Goal: Task Accomplishment & Management: Complete application form

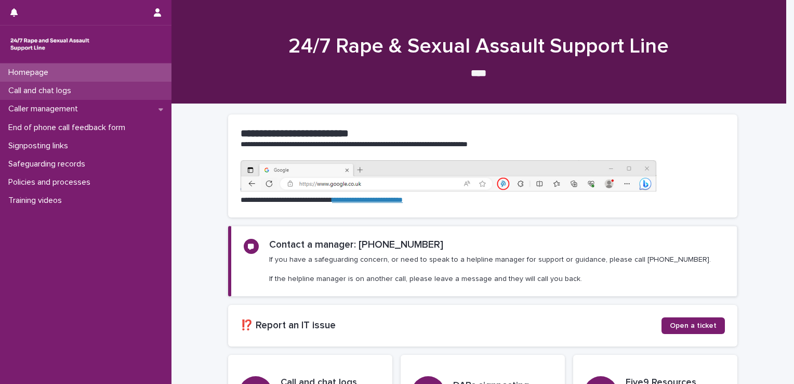
click at [56, 88] on p "Call and chat logs" at bounding box center [41, 91] width 75 height 10
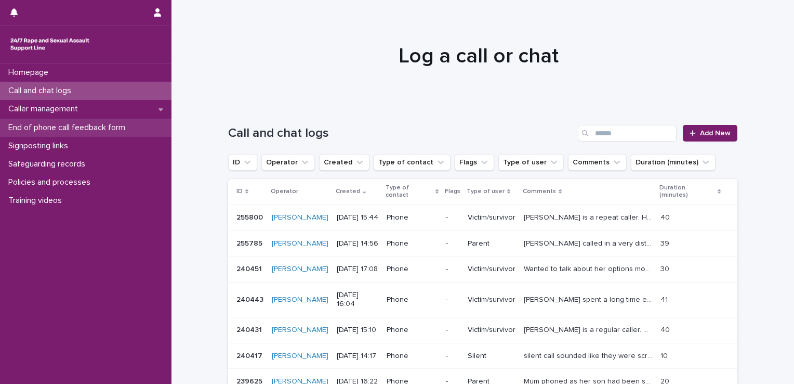
click at [57, 128] on p "End of phone call feedback form" at bounding box center [68, 128] width 129 height 10
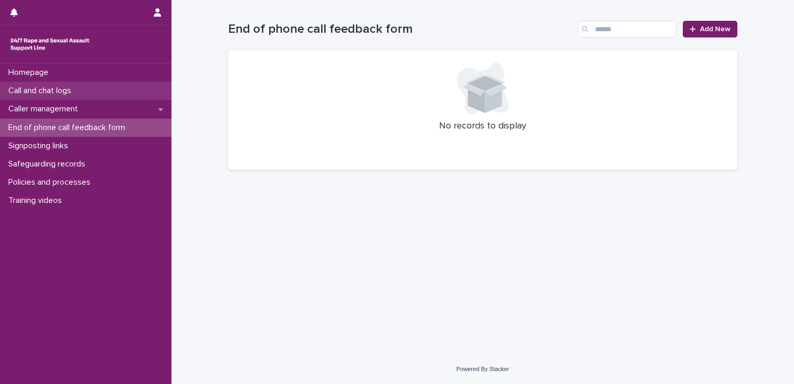
click at [54, 92] on p "Call and chat logs" at bounding box center [41, 91] width 75 height 10
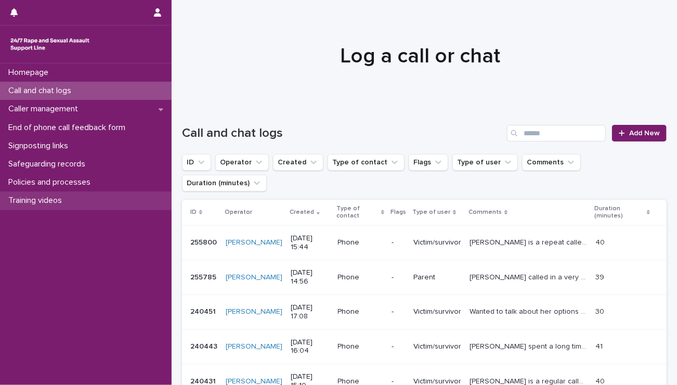
click at [54, 198] on p "Training videos" at bounding box center [37, 200] width 66 height 10
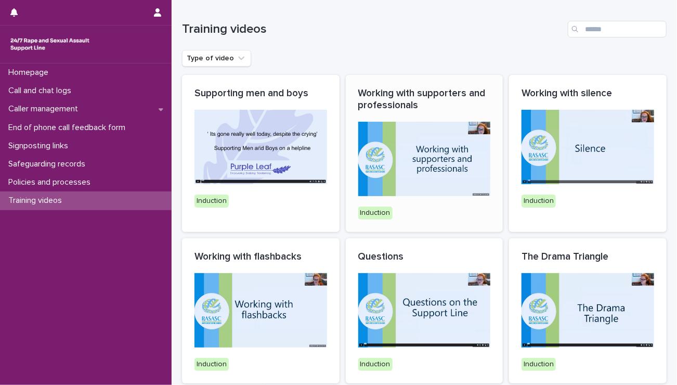
click at [428, 121] on div "Working with supporters and professionals Induction" at bounding box center [425, 153] width 158 height 157
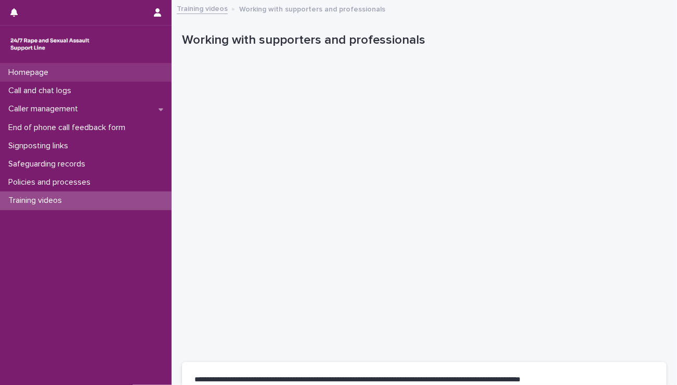
click at [41, 69] on p "Homepage" at bounding box center [30, 73] width 53 height 10
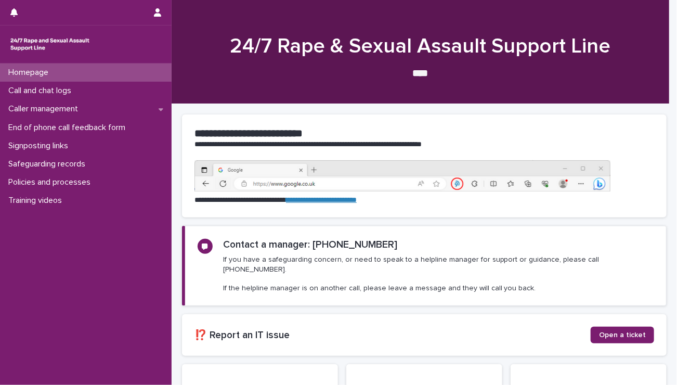
click at [44, 66] on div "Homepage" at bounding box center [86, 72] width 172 height 18
click at [60, 94] on p "Call and chat logs" at bounding box center [41, 91] width 75 height 10
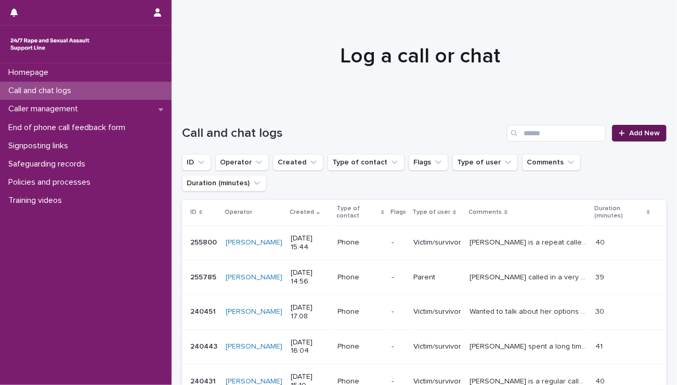
click at [629, 132] on span "Add New" at bounding box center [644, 132] width 31 height 7
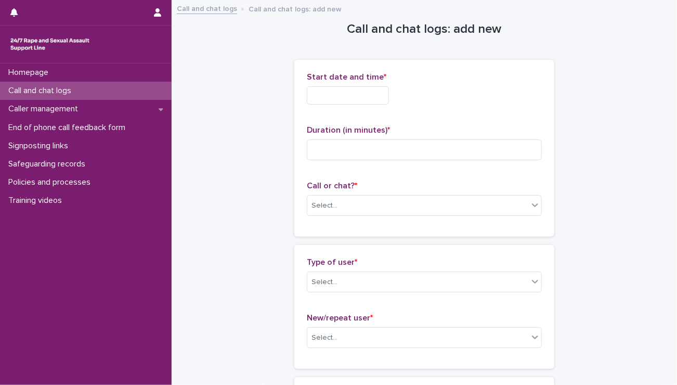
click at [339, 75] on span "Start date and time *" at bounding box center [347, 77] width 80 height 8
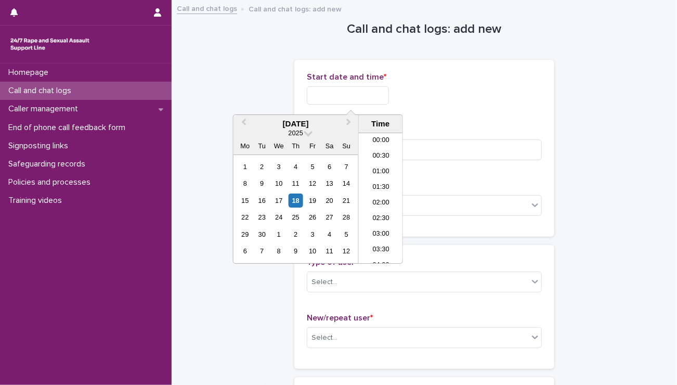
click at [334, 96] on input "text" at bounding box center [348, 95] width 82 height 18
click at [385, 184] on li "13:00" at bounding box center [381, 183] width 44 height 16
click at [376, 94] on input "**********" at bounding box center [348, 95] width 82 height 18
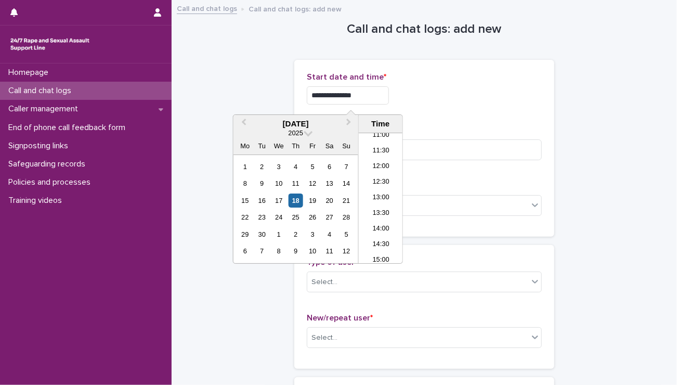
type input "**********"
click at [464, 126] on p "Duration (in minutes) *" at bounding box center [424, 130] width 235 height 10
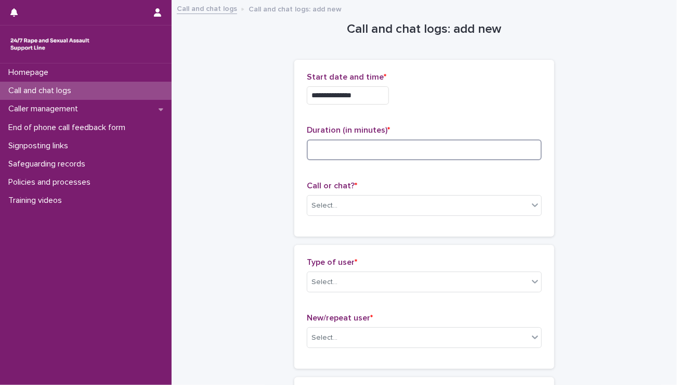
click at [342, 149] on input at bounding box center [424, 149] width 235 height 21
type input "**"
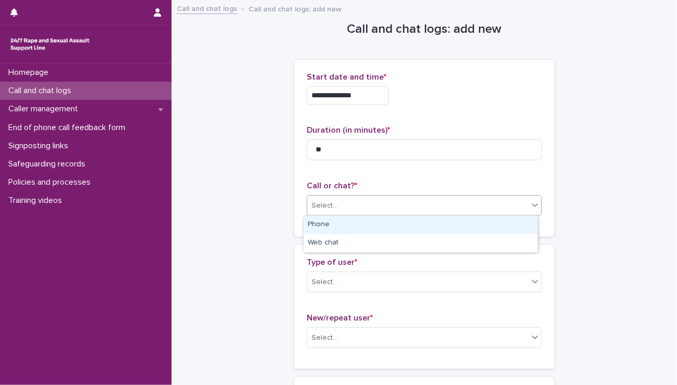
click at [331, 202] on div "Select..." at bounding box center [324, 205] width 26 height 11
click at [331, 223] on div "Phone" at bounding box center [421, 225] width 234 height 18
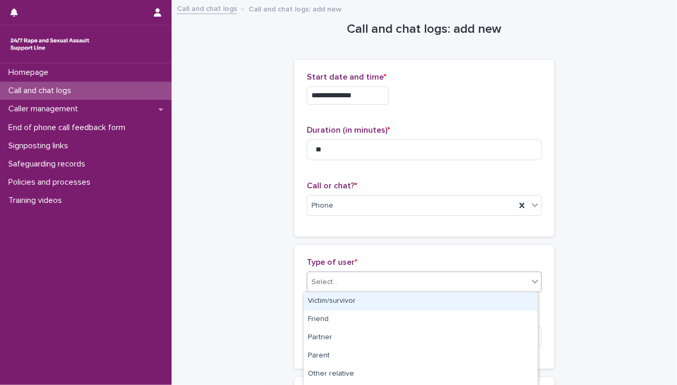
click at [335, 284] on div "Select..." at bounding box center [417, 281] width 221 height 17
click at [340, 299] on div "Victim/survivor" at bounding box center [421, 301] width 234 height 18
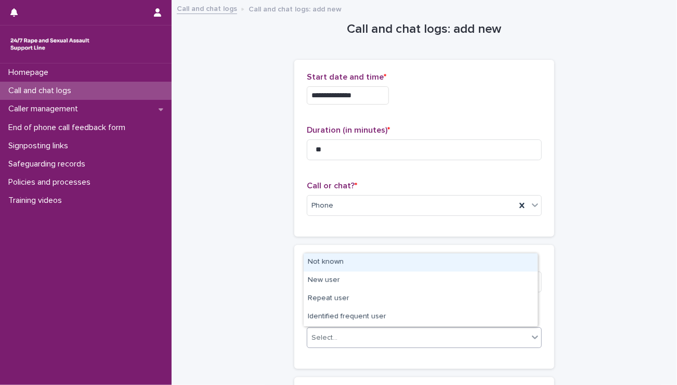
click at [338, 339] on div "Select..." at bounding box center [417, 337] width 221 height 17
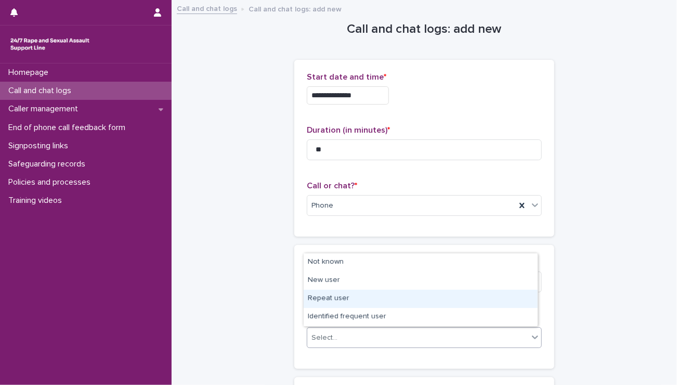
click at [338, 293] on div "Repeat user" at bounding box center [421, 299] width 234 height 18
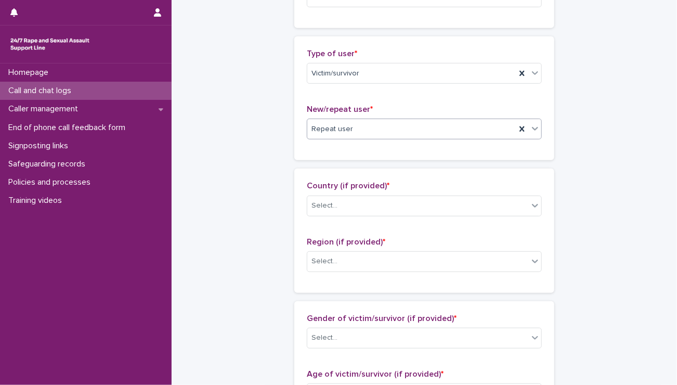
scroll to position [247, 0]
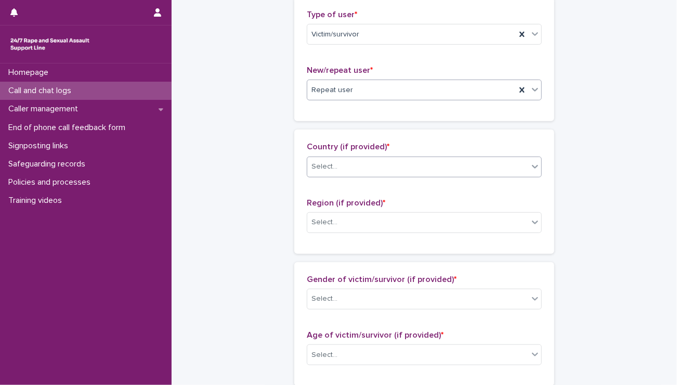
click at [418, 165] on div "Select..." at bounding box center [417, 166] width 221 height 17
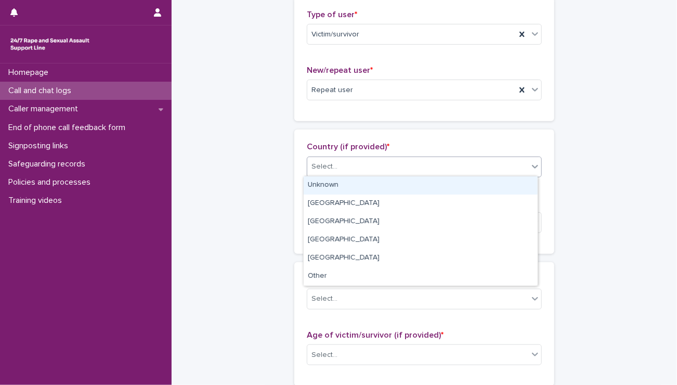
click at [344, 187] on div "Unknown" at bounding box center [421, 185] width 234 height 18
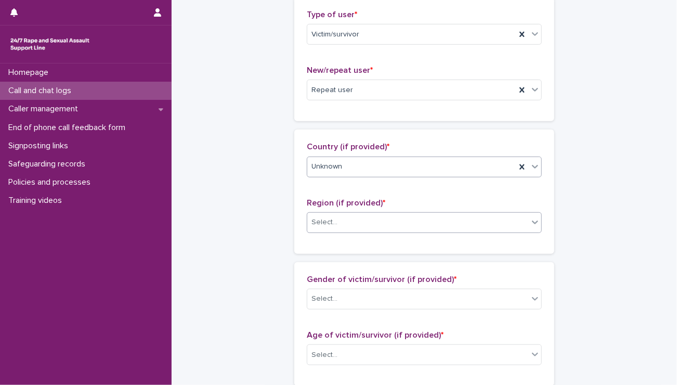
click at [342, 221] on div "Select..." at bounding box center [417, 222] width 221 height 17
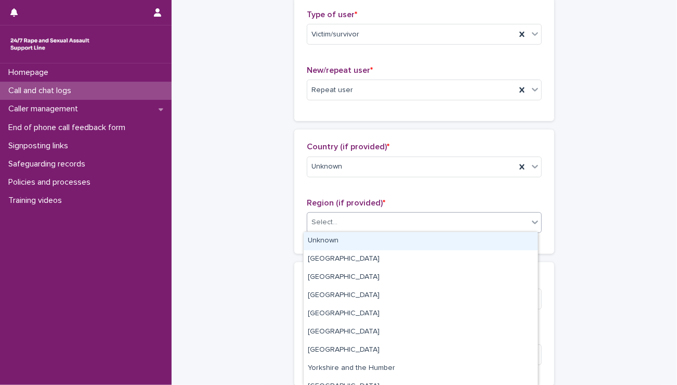
click at [336, 243] on div "Unknown" at bounding box center [421, 241] width 234 height 18
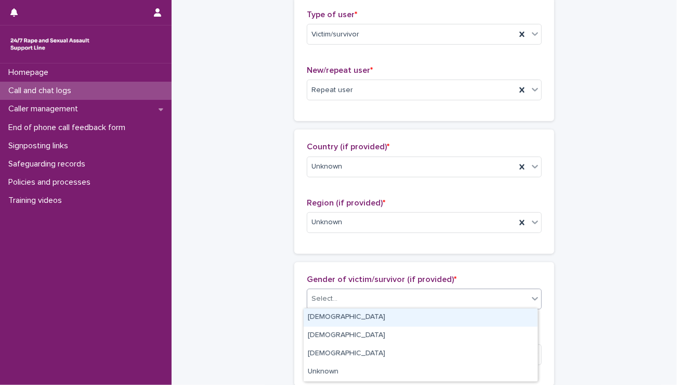
click at [320, 299] on div "Select..." at bounding box center [324, 298] width 26 height 11
click at [323, 319] on div "[DEMOGRAPHIC_DATA]" at bounding box center [421, 317] width 234 height 18
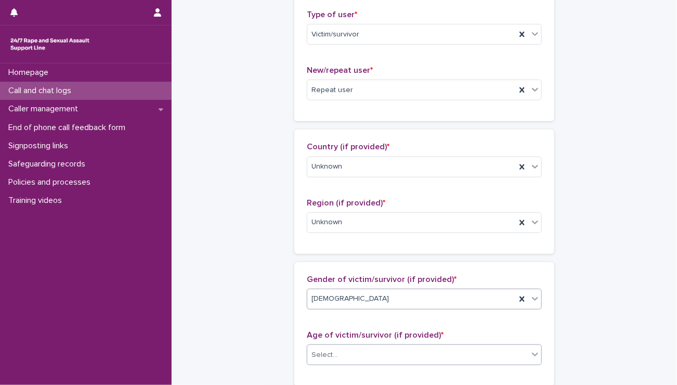
click at [333, 349] on div "Select..." at bounding box center [417, 354] width 221 height 17
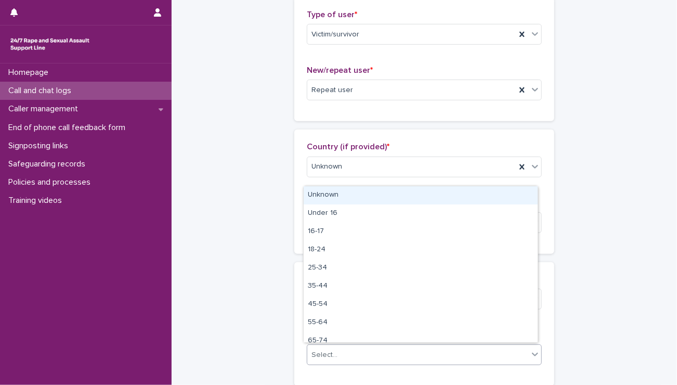
click at [334, 192] on div "Unknown" at bounding box center [421, 195] width 234 height 18
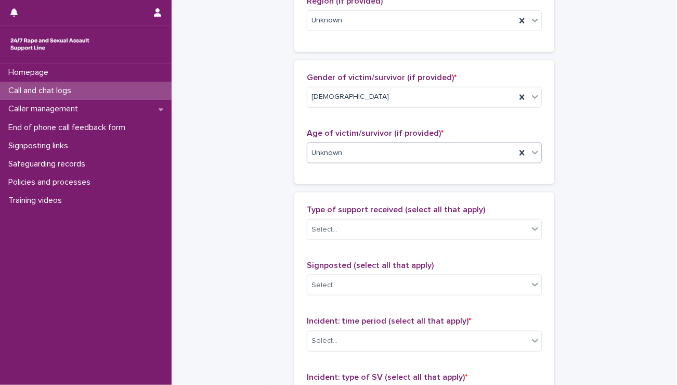
scroll to position [496, 0]
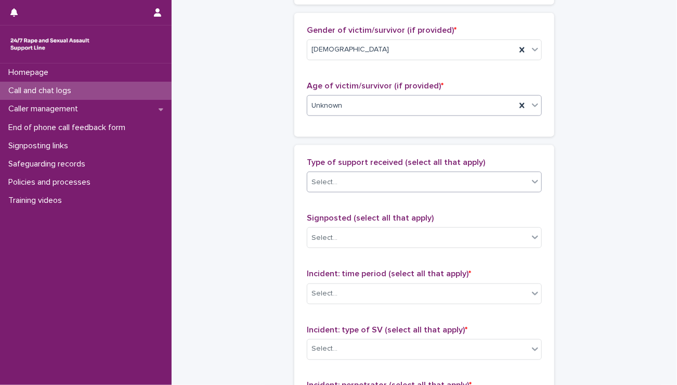
click at [354, 178] on div "Select..." at bounding box center [417, 182] width 221 height 17
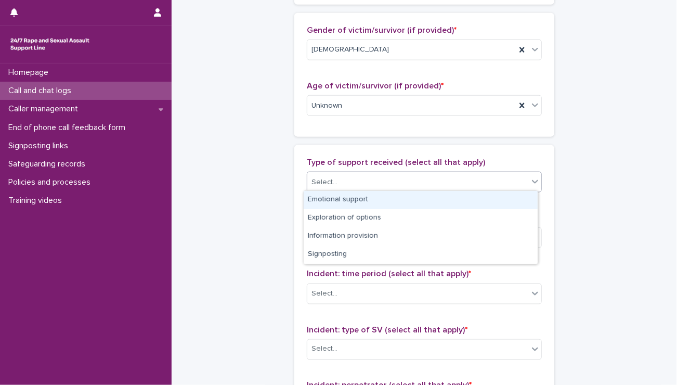
click at [353, 199] on div "Emotional support" at bounding box center [421, 200] width 234 height 18
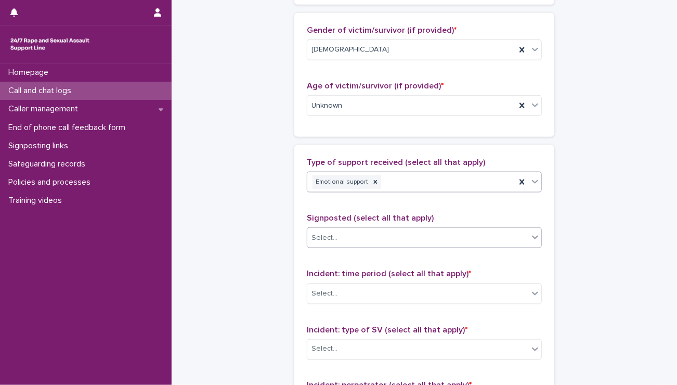
click at [344, 233] on div "Select..." at bounding box center [417, 237] width 221 height 17
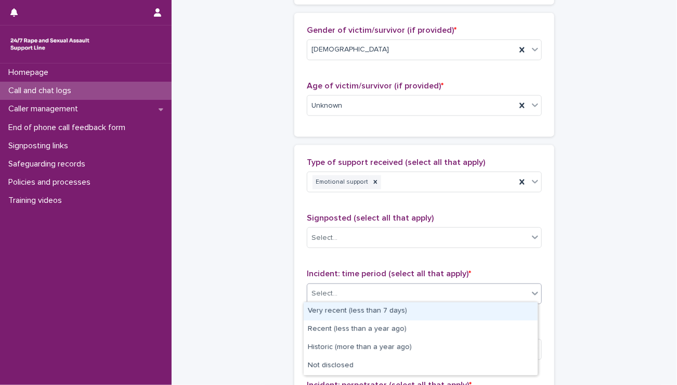
click at [343, 293] on div "Select..." at bounding box center [417, 293] width 221 height 17
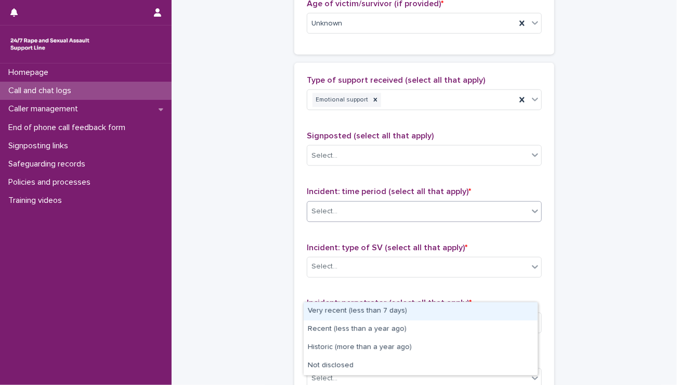
scroll to position [595, 0]
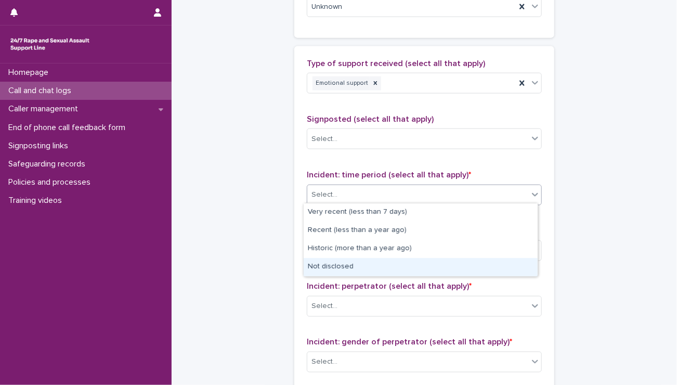
click at [328, 263] on div "Not disclosed" at bounding box center [421, 267] width 234 height 18
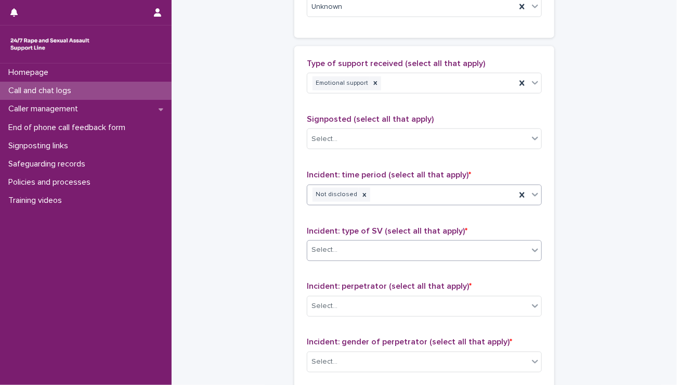
click at [341, 247] on div "Select..." at bounding box center [417, 250] width 221 height 17
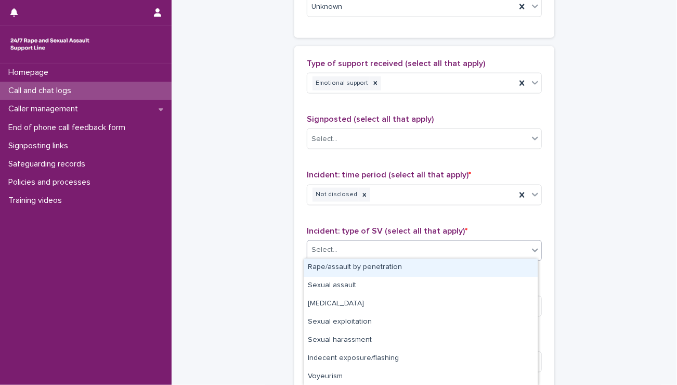
click at [345, 266] on div "Rape/assault by penetration" at bounding box center [421, 267] width 234 height 18
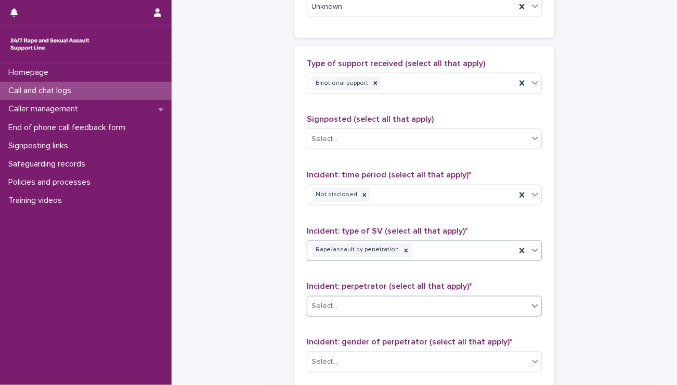
click at [349, 301] on div "Select..." at bounding box center [417, 306] width 221 height 17
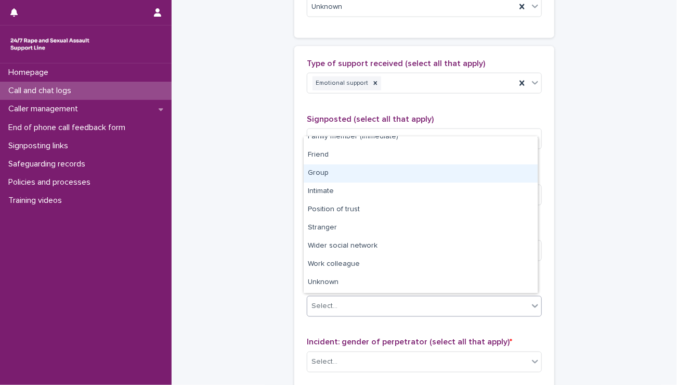
scroll to position [44, 0]
click at [345, 173] on div "Intimate" at bounding box center [421, 175] width 234 height 18
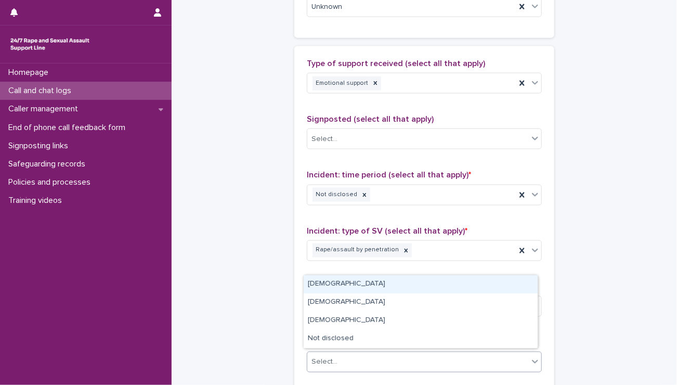
click at [418, 358] on div "Select..." at bounding box center [417, 361] width 221 height 17
click at [375, 284] on div "[DEMOGRAPHIC_DATA]" at bounding box center [421, 284] width 234 height 18
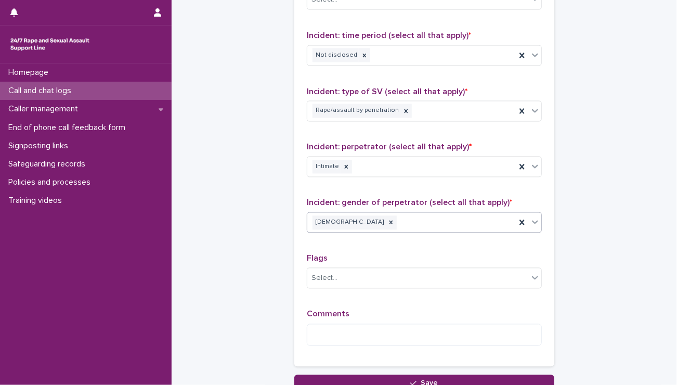
scroll to position [819, 0]
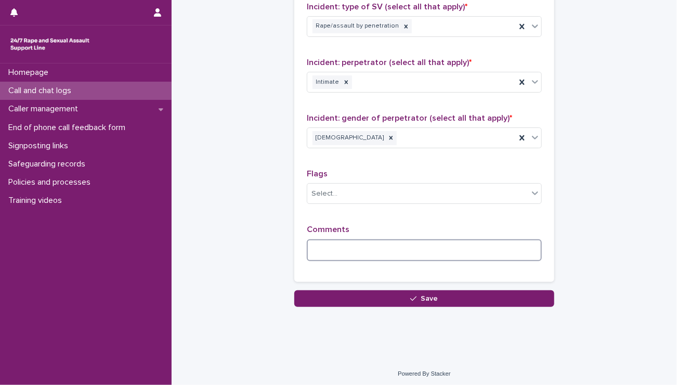
click at [407, 246] on textarea at bounding box center [424, 250] width 235 height 22
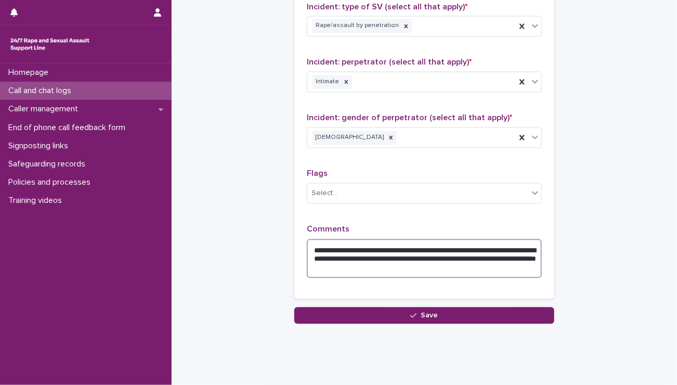
click at [390, 267] on textarea "**********" at bounding box center [424, 259] width 235 height 40
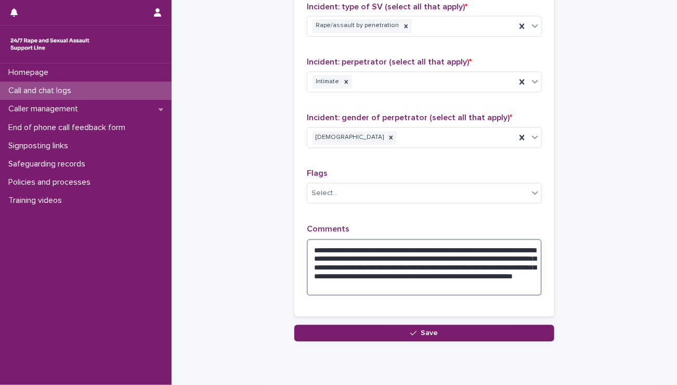
click at [422, 264] on textarea "**********" at bounding box center [424, 267] width 235 height 57
click at [418, 266] on textarea "**********" at bounding box center [424, 267] width 235 height 57
click at [328, 255] on textarea "**********" at bounding box center [424, 267] width 235 height 57
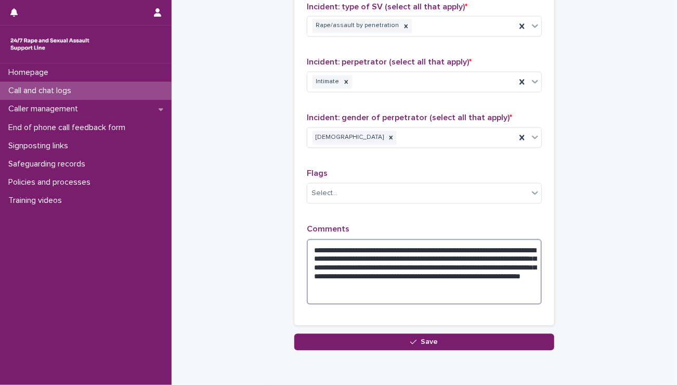
click at [401, 270] on textarea "**********" at bounding box center [424, 272] width 235 height 66
click at [348, 293] on textarea "**********" at bounding box center [424, 272] width 235 height 66
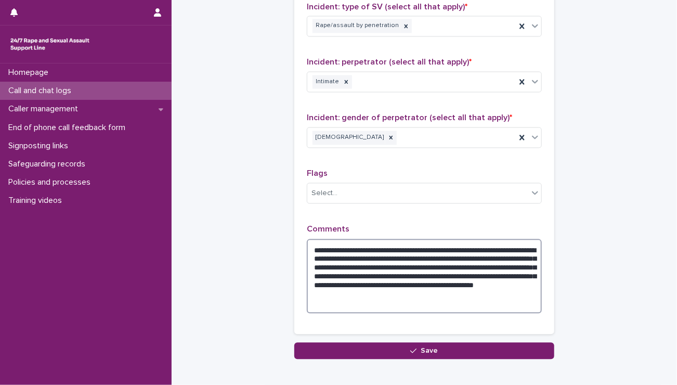
click at [434, 291] on textarea "**********" at bounding box center [424, 276] width 235 height 75
drag, startPoint x: 495, startPoint y: 290, endPoint x: 496, endPoint y: 300, distance: 11.0
click at [496, 300] on textarea "**********" at bounding box center [424, 276] width 235 height 75
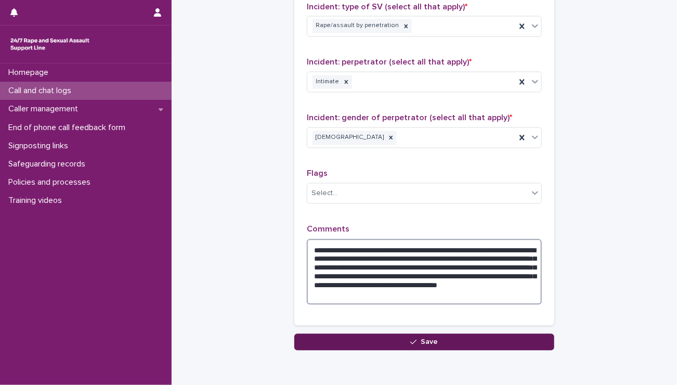
type textarea "**********"
click at [421, 341] on span "Save" at bounding box center [429, 341] width 17 height 7
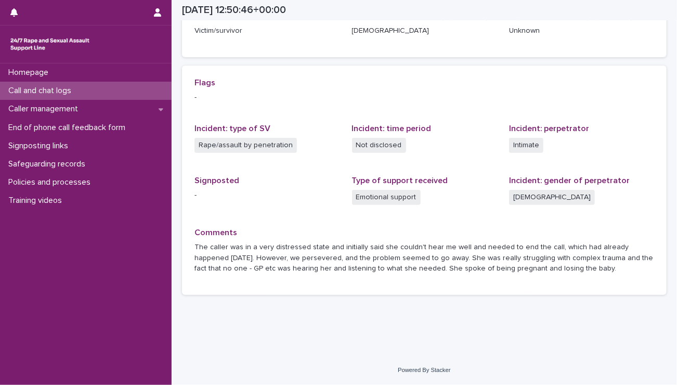
scroll to position [189, 0]
click at [556, 270] on p "The caller was in a very distressed state and initially said she couldn't hear …" at bounding box center [424, 258] width 460 height 32
click at [53, 127] on p "End of phone call feedback form" at bounding box center [68, 128] width 129 height 10
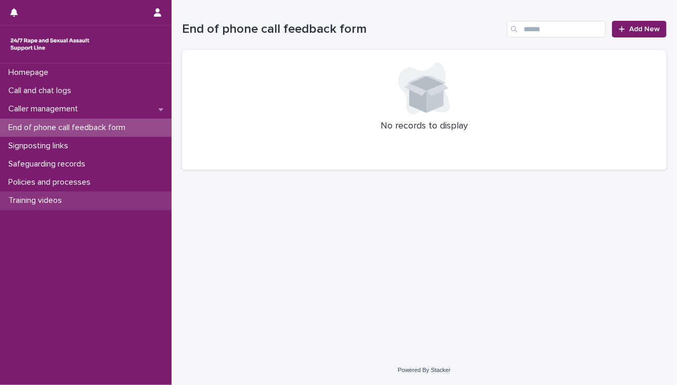
click at [52, 195] on p "Training videos" at bounding box center [37, 200] width 66 height 10
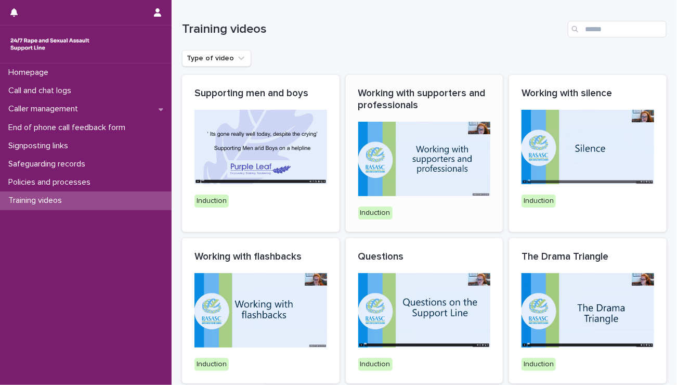
click at [446, 184] on img at bounding box center [424, 159] width 133 height 74
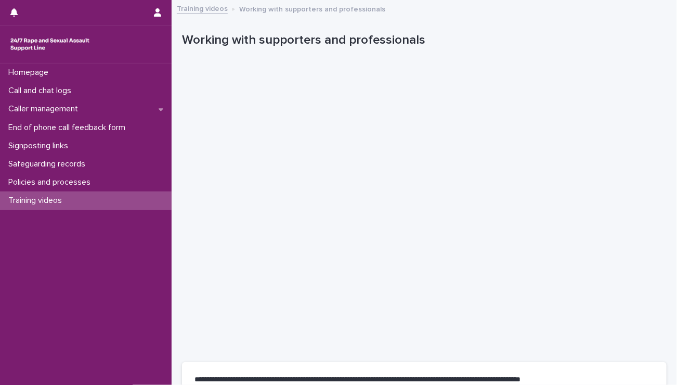
click at [579, 30] on div "Working with supporters and professionals" at bounding box center [424, 43] width 484 height 42
click at [58, 74] on div "Homepage" at bounding box center [86, 72] width 172 height 18
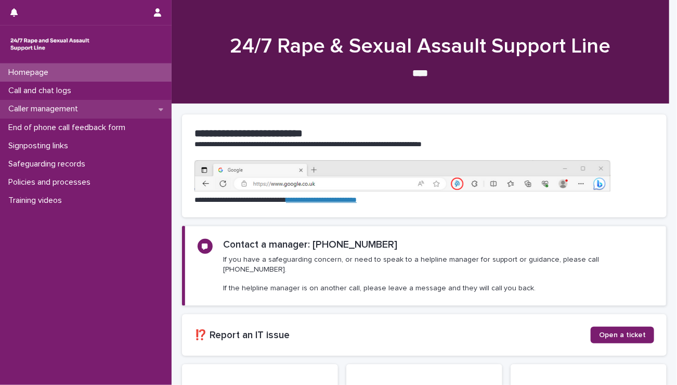
click at [78, 109] on p "Caller management" at bounding box center [45, 109] width 82 height 10
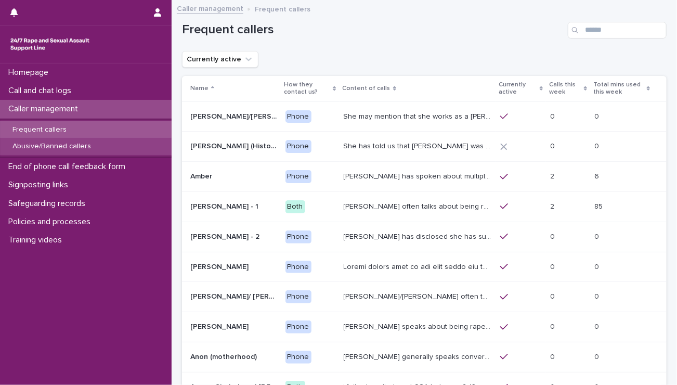
click at [78, 149] on p "Abusive/Banned callers" at bounding box center [51, 146] width 95 height 9
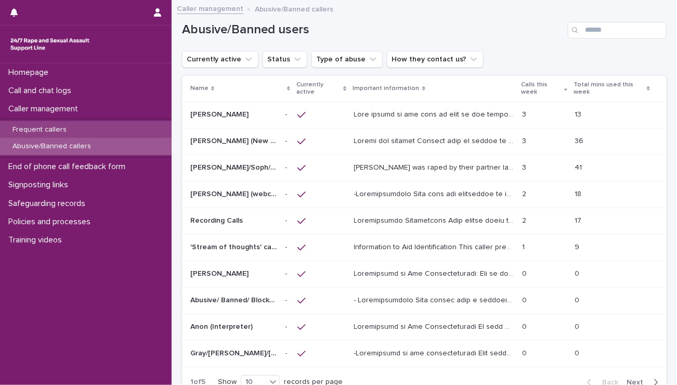
click at [82, 126] on div "Frequent callers" at bounding box center [86, 129] width 172 height 17
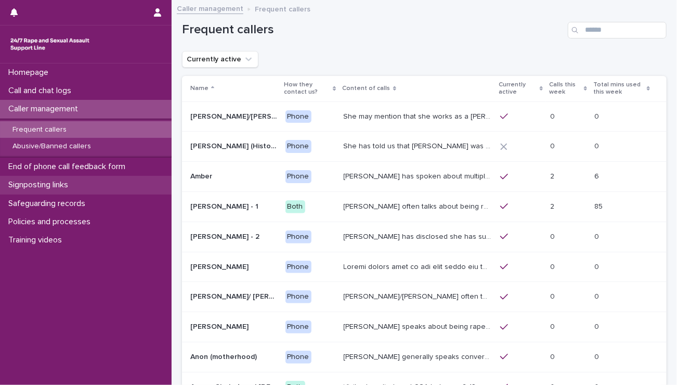
click at [60, 182] on p "Signposting links" at bounding box center [40, 185] width 72 height 10
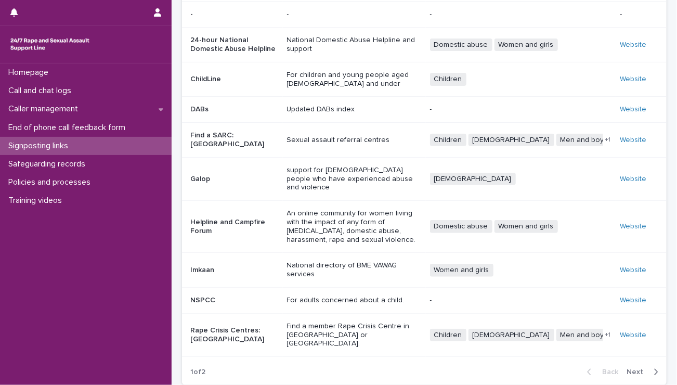
scroll to position [140, 0]
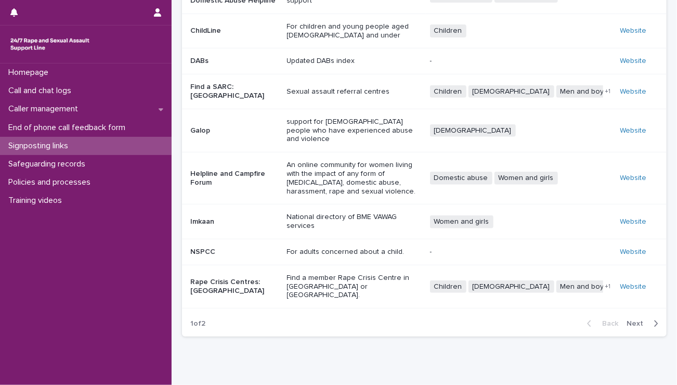
click at [628, 278] on div "Website" at bounding box center [635, 286] width 30 height 17
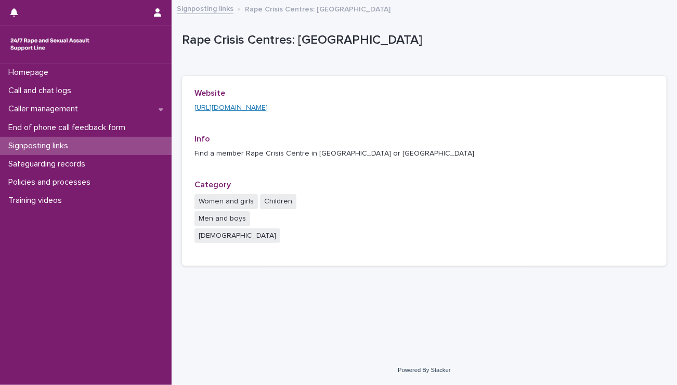
click at [268, 108] on link "[URL][DOMAIN_NAME]" at bounding box center [230, 107] width 73 height 7
